Goal: Transaction & Acquisition: Obtain resource

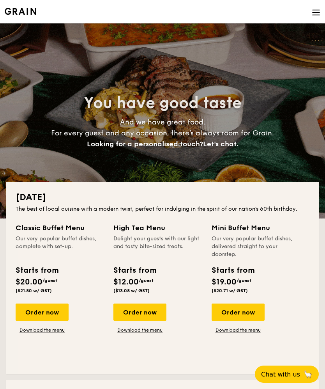
click at [317, 12] on img at bounding box center [316, 12] width 9 height 9
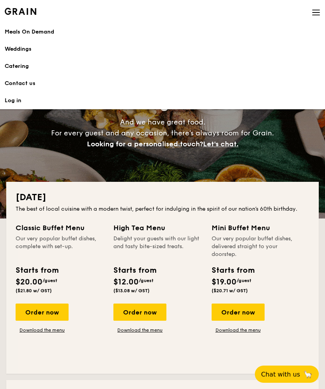
click at [52, 65] on h1 "Catering" at bounding box center [163, 66] width 316 height 8
click at [51, 67] on h1 "Catering" at bounding box center [163, 66] width 316 height 8
click at [34, 62] on link "Catering" at bounding box center [163, 66] width 316 height 17
click at [39, 66] on h1 "Catering" at bounding box center [163, 66] width 316 height 8
click at [44, 62] on h1 "Catering" at bounding box center [163, 66] width 316 height 8
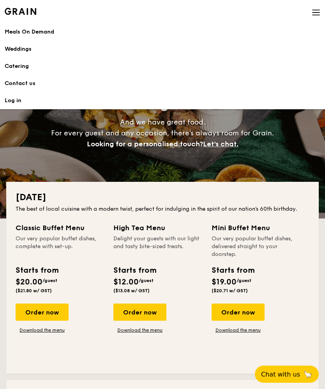
click at [24, 65] on h1 "Catering" at bounding box center [163, 66] width 316 height 8
click at [215, 216] on div "[DATE] The best of local cuisine with a modern twist, perfect for indulging in …" at bounding box center [162, 278] width 313 height 192
click at [312, 14] on img at bounding box center [316, 12] width 9 height 9
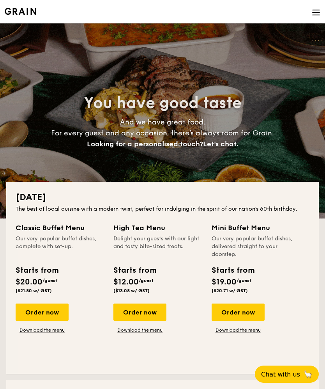
click at [316, 12] on img at bounding box center [316, 12] width 9 height 9
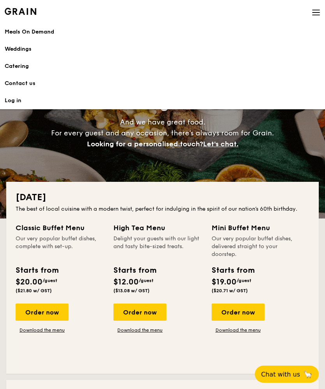
click at [36, 69] on h1 "Catering" at bounding box center [163, 66] width 316 height 8
click at [40, 65] on h1 "Catering" at bounding box center [163, 66] width 316 height 8
click at [315, 9] on img at bounding box center [316, 12] width 9 height 9
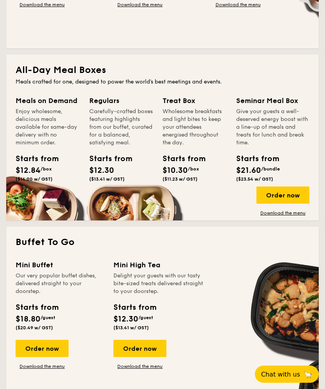
scroll to position [439, 0]
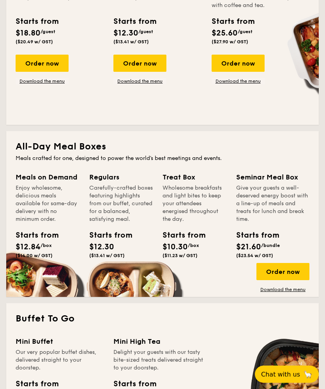
click at [294, 271] on div "Order now" at bounding box center [283, 271] width 53 height 17
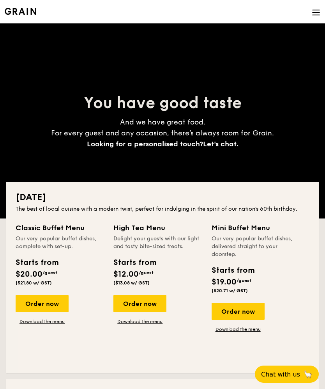
scroll to position [439, 0]
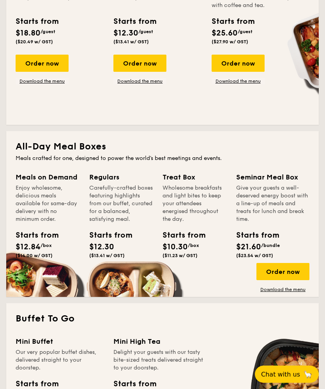
click at [289, 292] on link "Download the menu" at bounding box center [283, 289] width 53 height 6
